Goal: Transaction & Acquisition: Purchase product/service

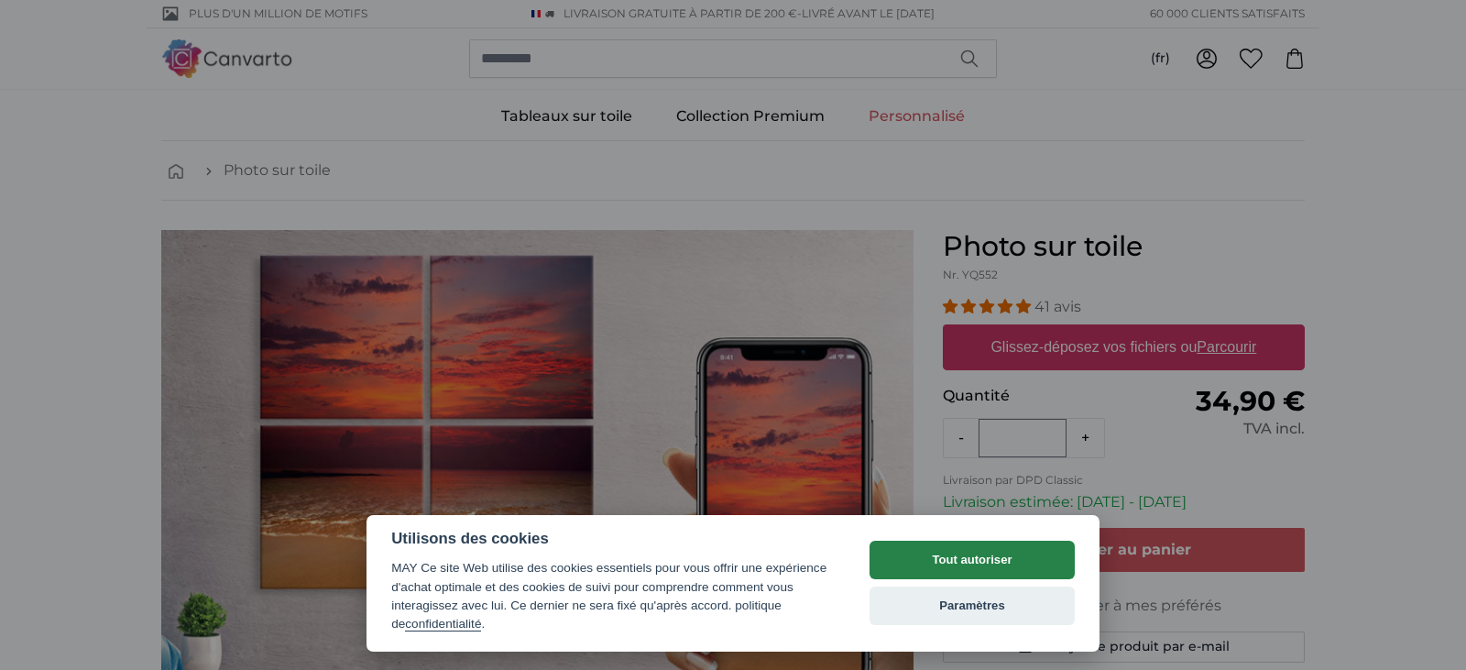
click at [960, 564] on button "Tout autoriser" at bounding box center [971, 559] width 205 height 38
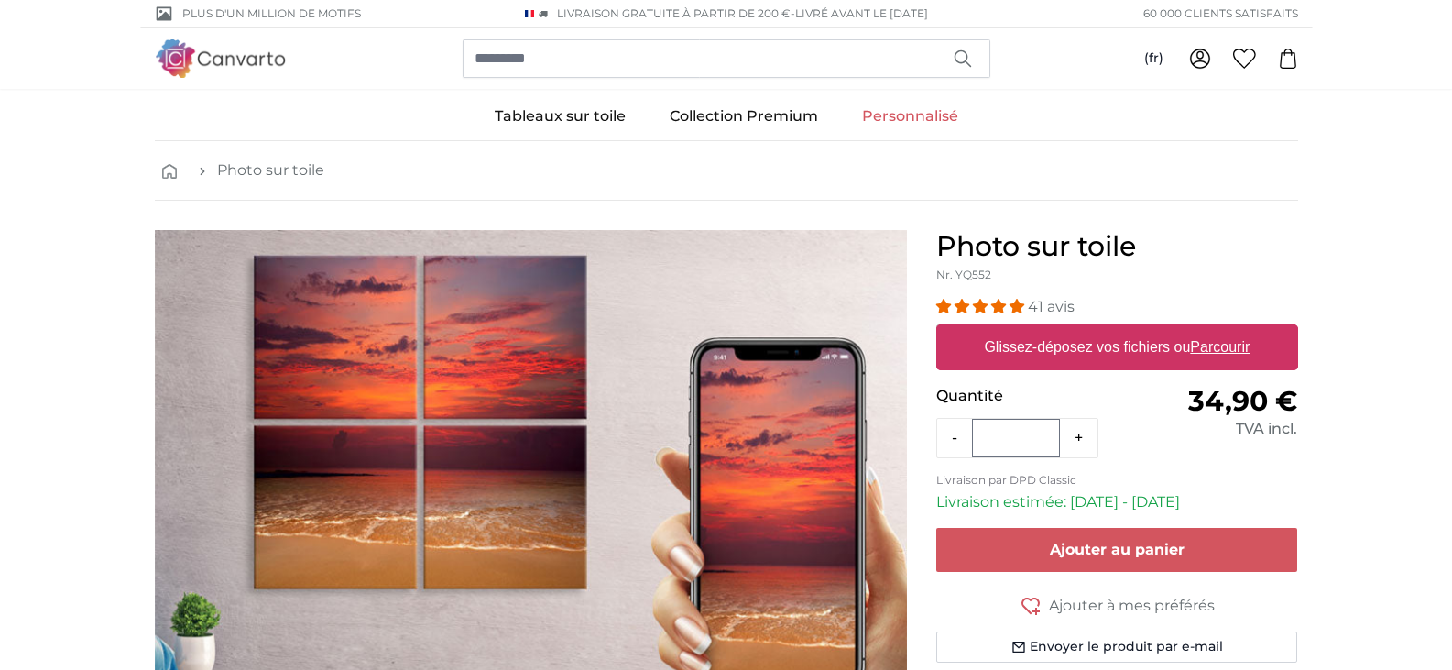
click at [1106, 341] on label "Glissez-déposez vos fichiers ou Parcourir" at bounding box center [1117, 347] width 280 height 37
click at [1106, 330] on input "Glissez-déposez vos fichiers ou Parcourir" at bounding box center [1117, 326] width 362 height 5
type input "**********"
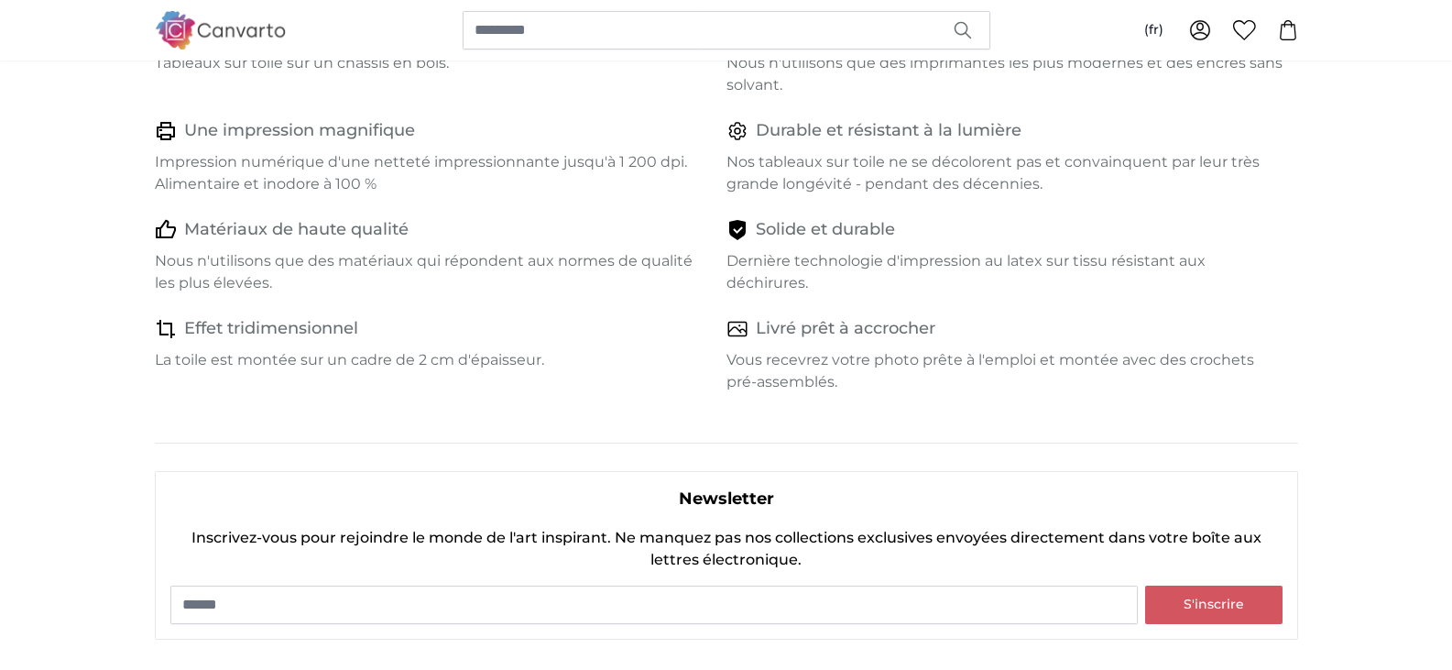
scroll to position [861, 0]
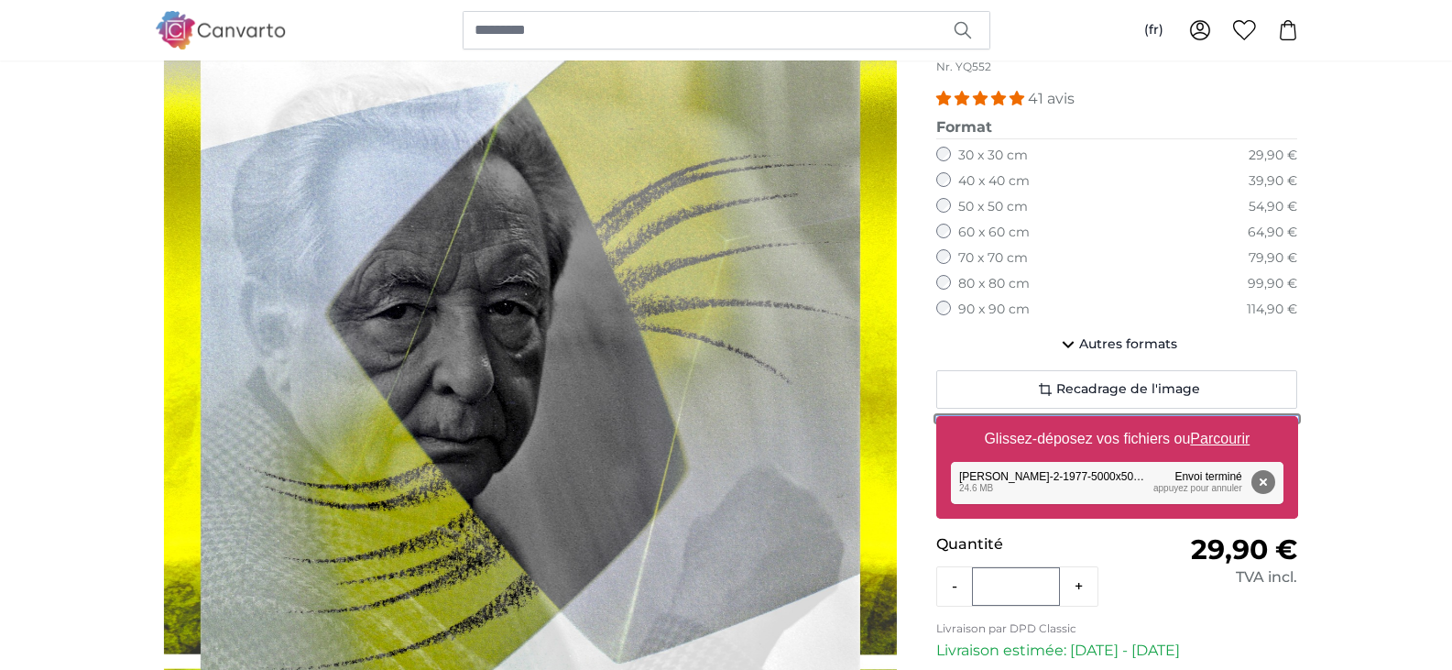
scroll to position [213, 0]
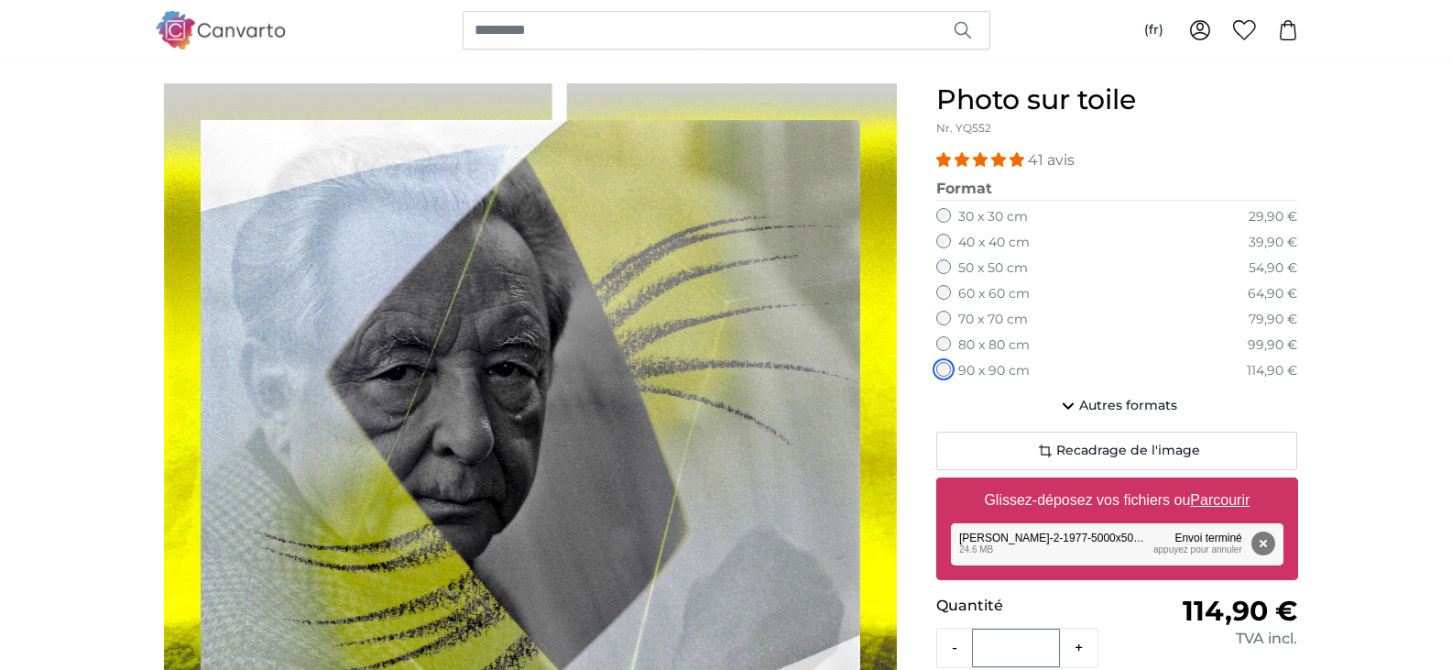
scroll to position [170, 0]
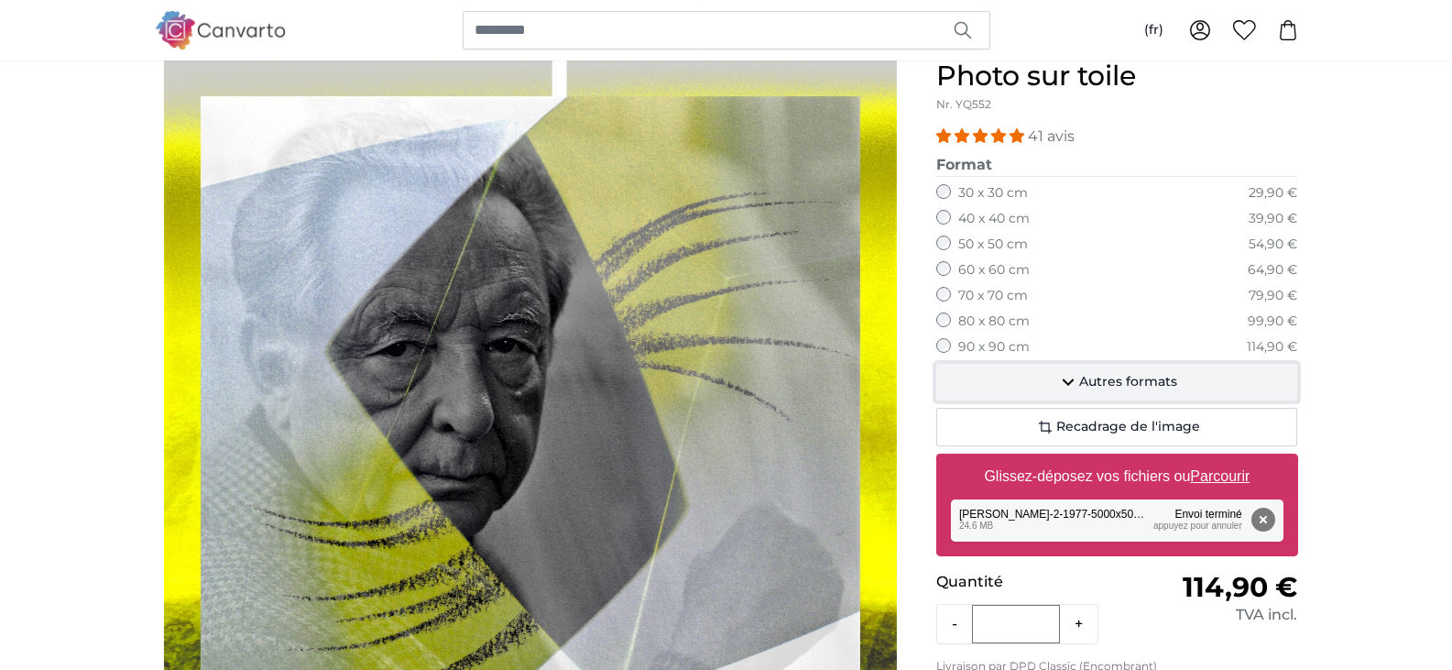
click at [1119, 384] on span "Autres formats" at bounding box center [1128, 382] width 98 height 18
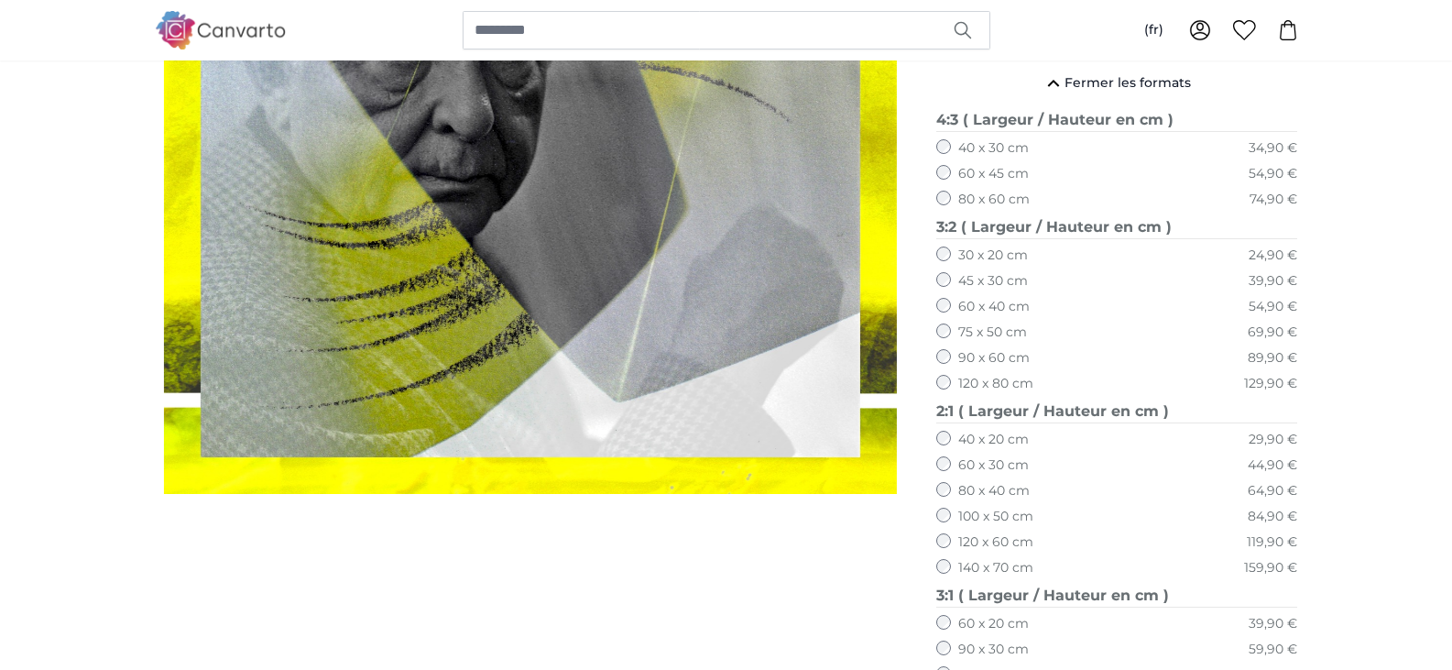
scroll to position [0, 0]
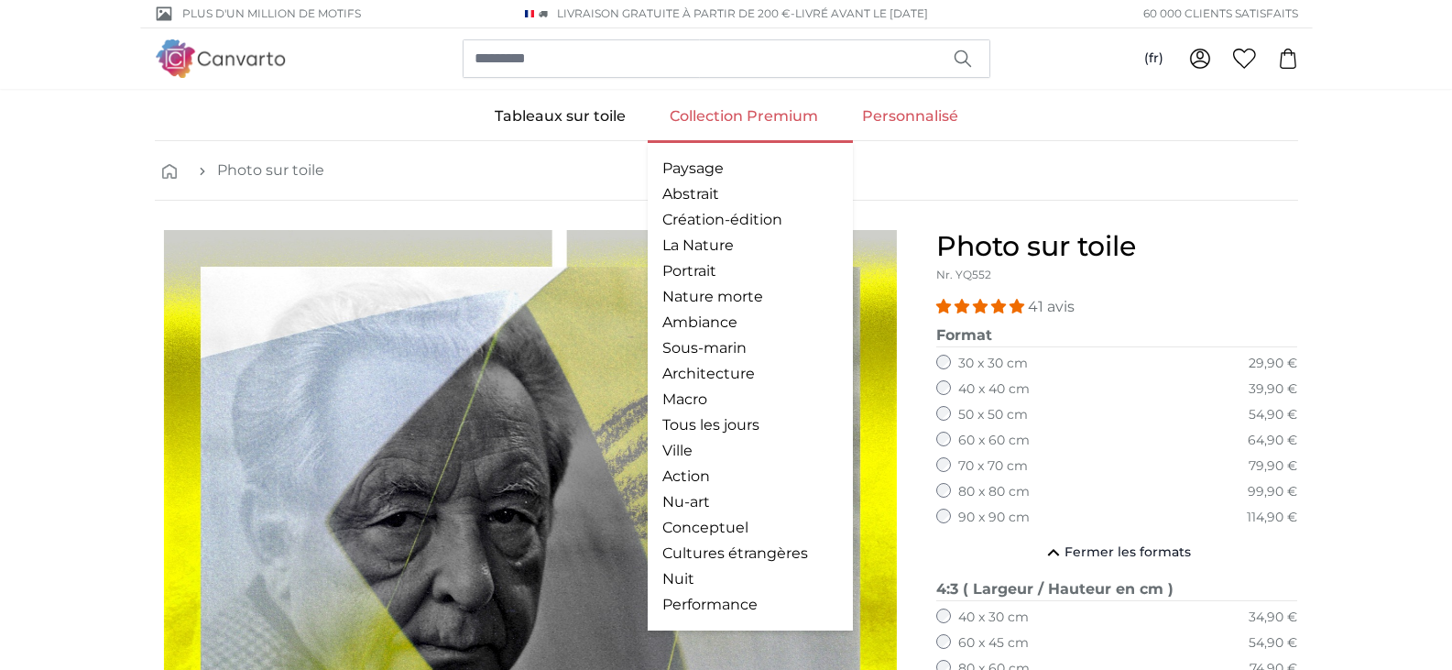
click at [756, 117] on link "Collection Premium" at bounding box center [744, 117] width 192 height 48
